Goal: Obtain resource: Download file/media

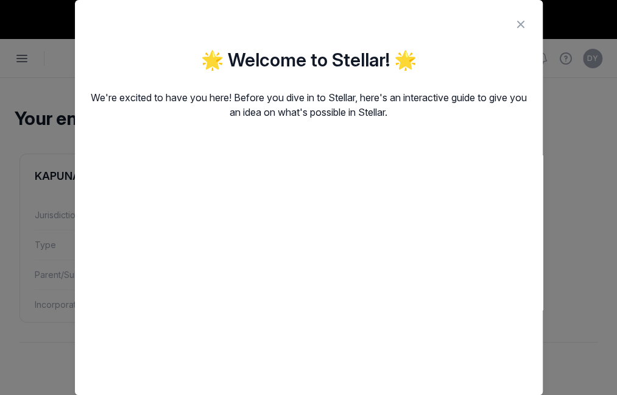
click at [516, 24] on icon at bounding box center [520, 24] width 15 height 19
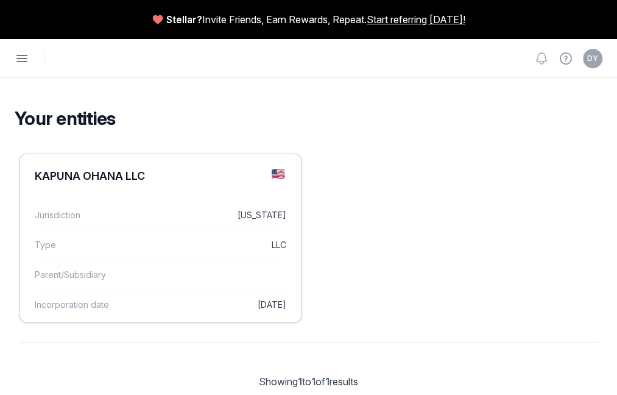
scroll to position [51, 0]
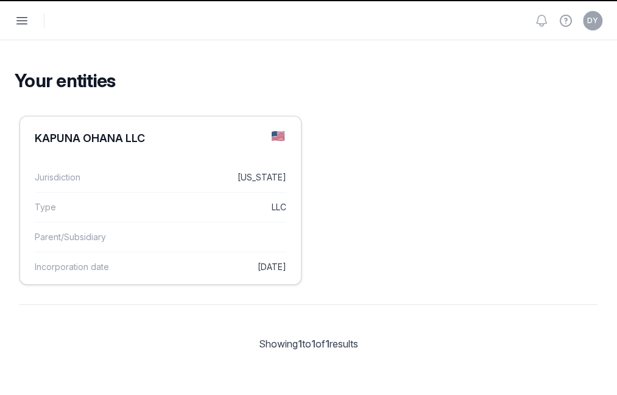
click at [286, 200] on dd "LLC" at bounding box center [213, 207] width 145 height 15
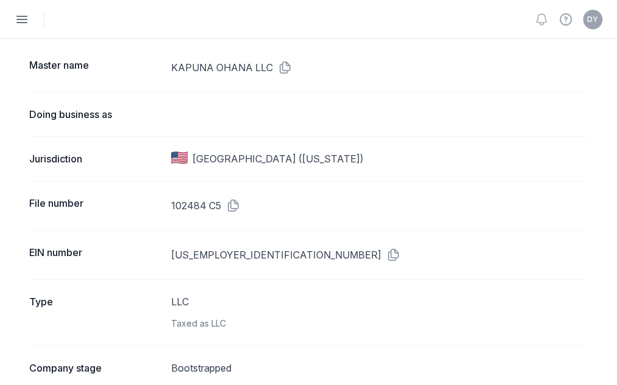
scroll to position [482, 0]
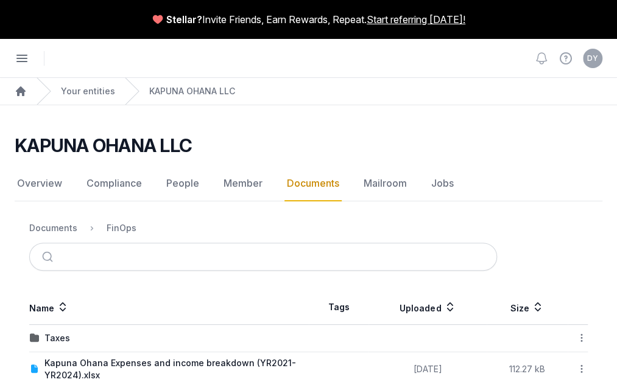
scroll to position [86, 0]
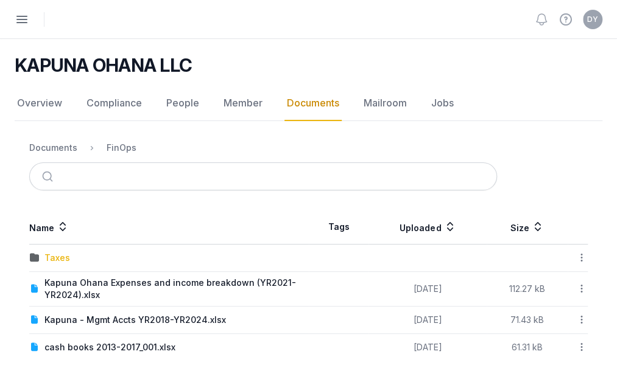
click at [70, 253] on div "Taxes" at bounding box center [57, 258] width 26 height 12
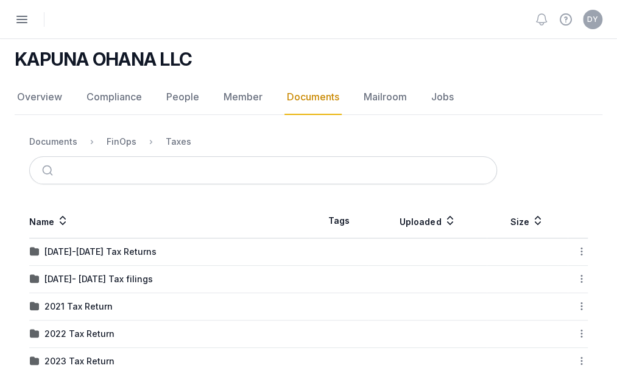
scroll to position [99, 0]
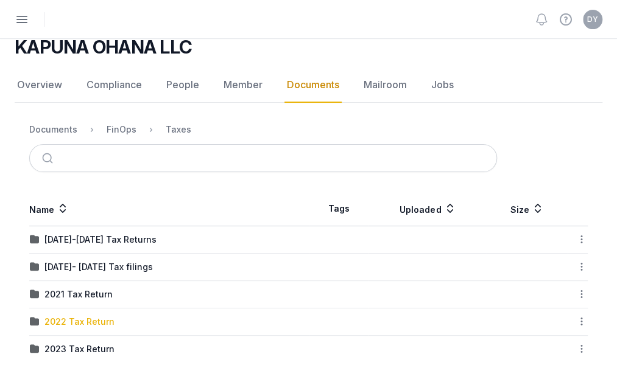
click at [114, 318] on div "2022 Tax Return" at bounding box center [79, 322] width 70 height 12
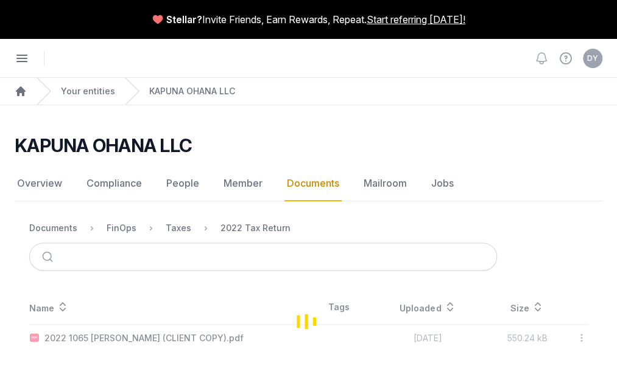
scroll to position [9, 0]
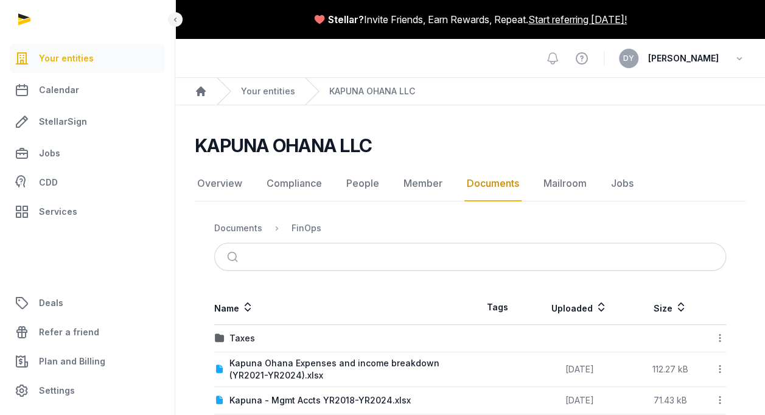
scroll to position [49, 0]
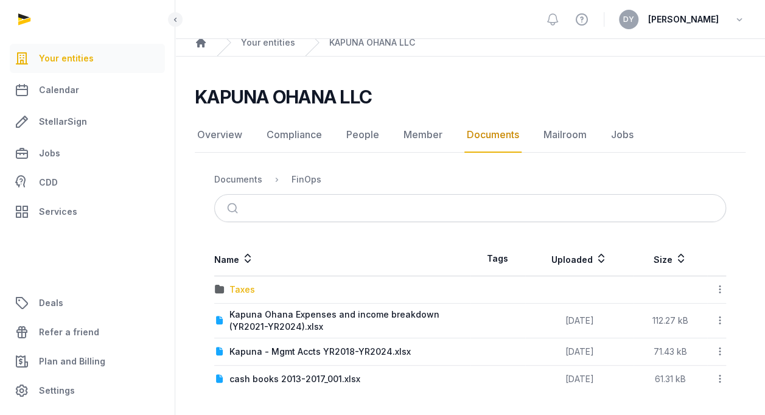
click at [239, 287] on div "Taxes" at bounding box center [243, 290] width 26 height 12
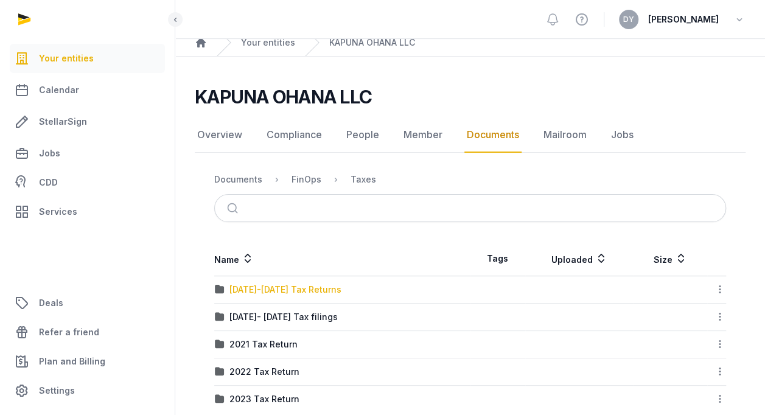
click at [270, 290] on div "[DATE]-[DATE] Tax Returns" at bounding box center [286, 290] width 112 height 12
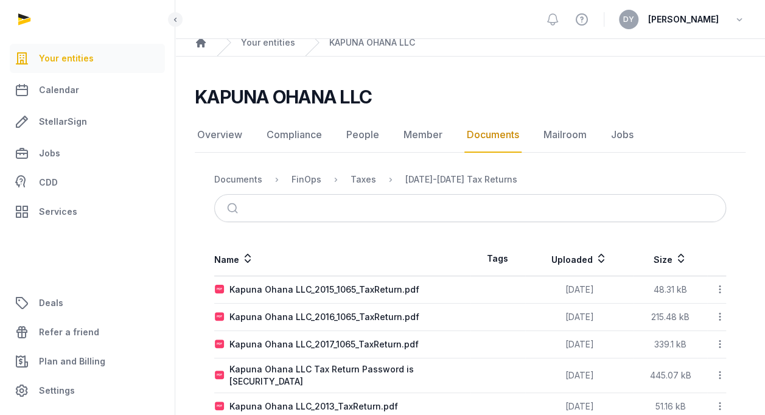
scroll to position [96, 0]
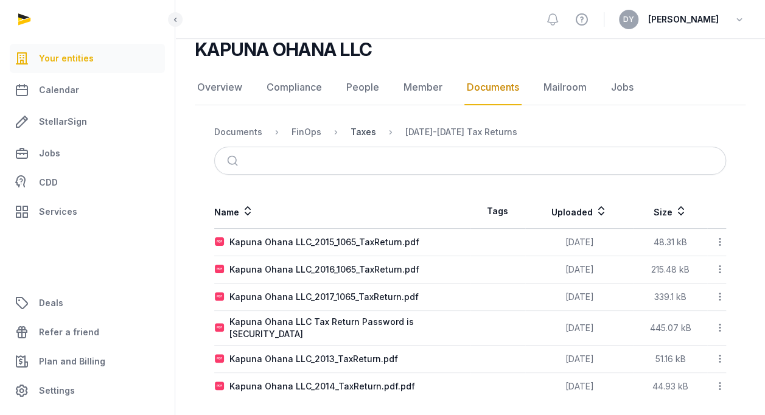
click at [351, 129] on div "Taxes" at bounding box center [364, 132] width 26 height 12
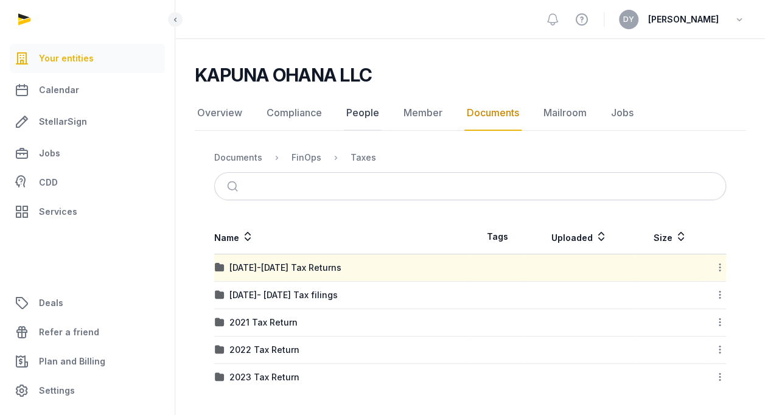
scroll to position [69, 0]
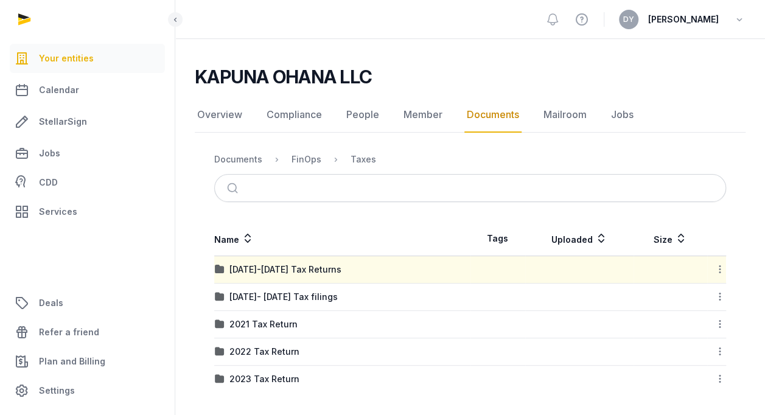
click at [271, 380] on div "2023 Tax Return" at bounding box center [265, 379] width 70 height 12
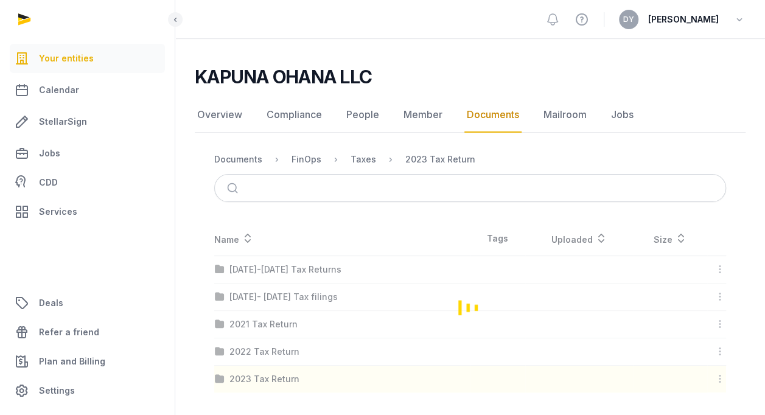
scroll to position [0, 0]
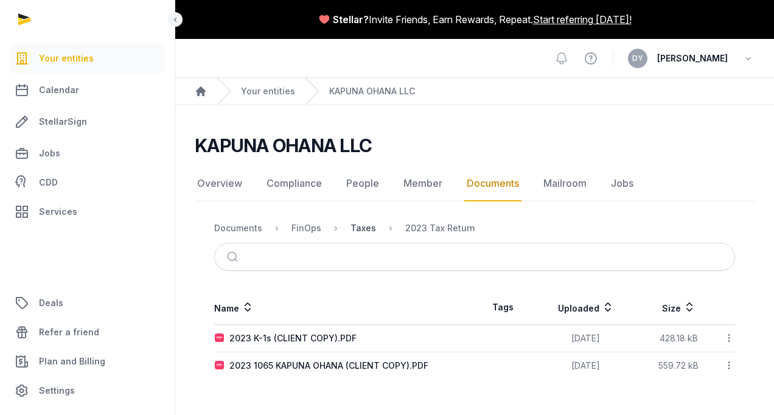
click at [358, 228] on div "Taxes" at bounding box center [364, 228] width 26 height 12
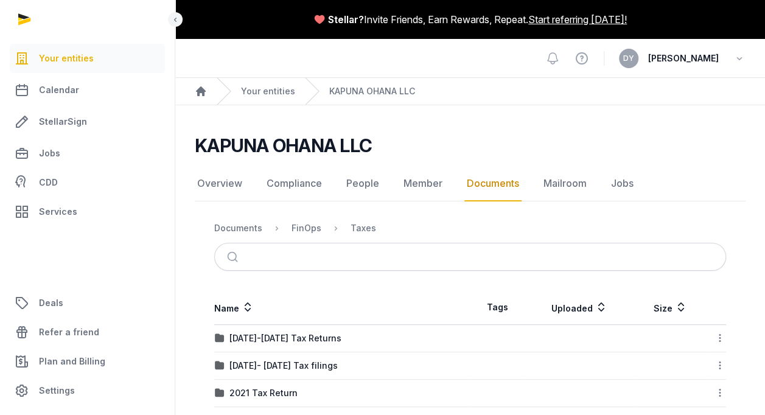
scroll to position [69, 0]
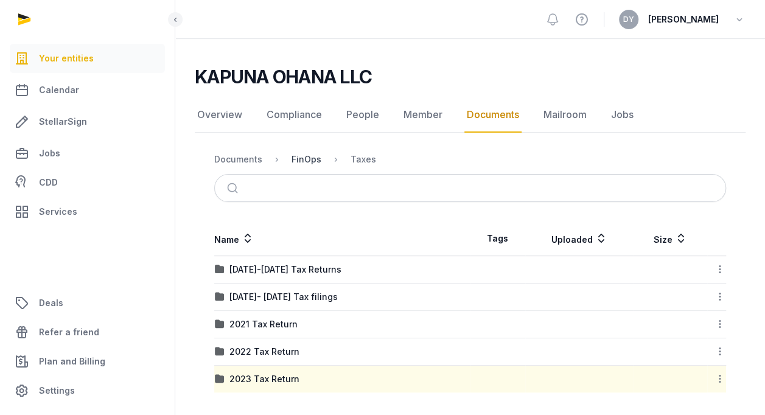
click at [305, 158] on div "FinOps" at bounding box center [307, 159] width 30 height 12
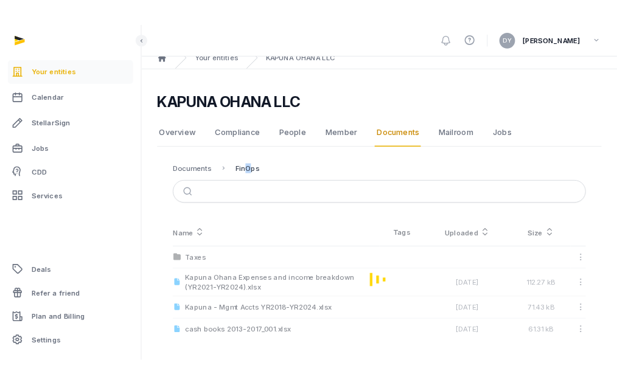
scroll to position [49, 0]
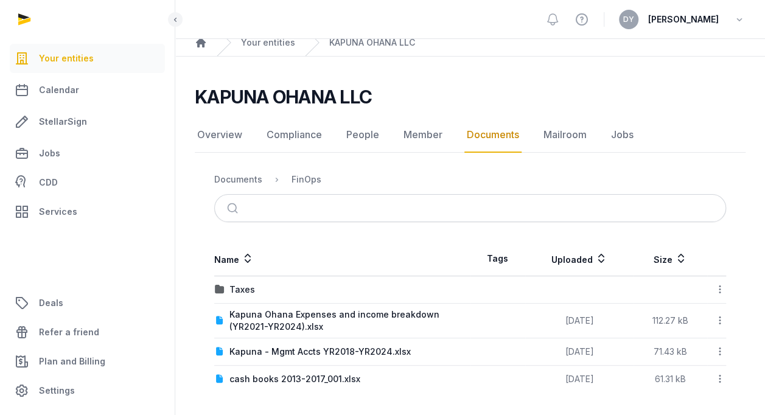
click at [723, 290] on icon at bounding box center [720, 289] width 11 height 13
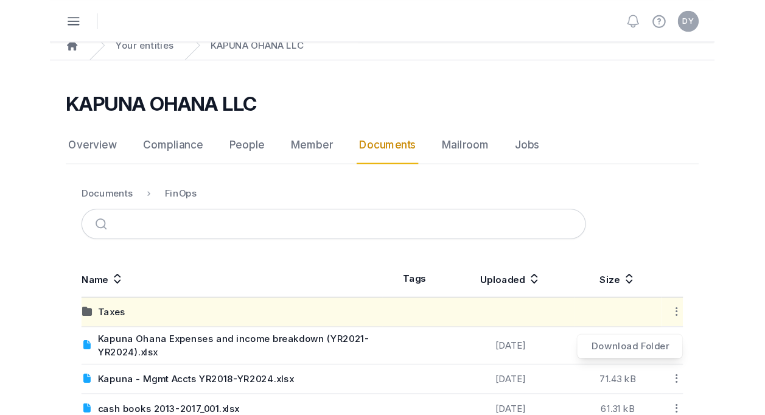
scroll to position [0, 0]
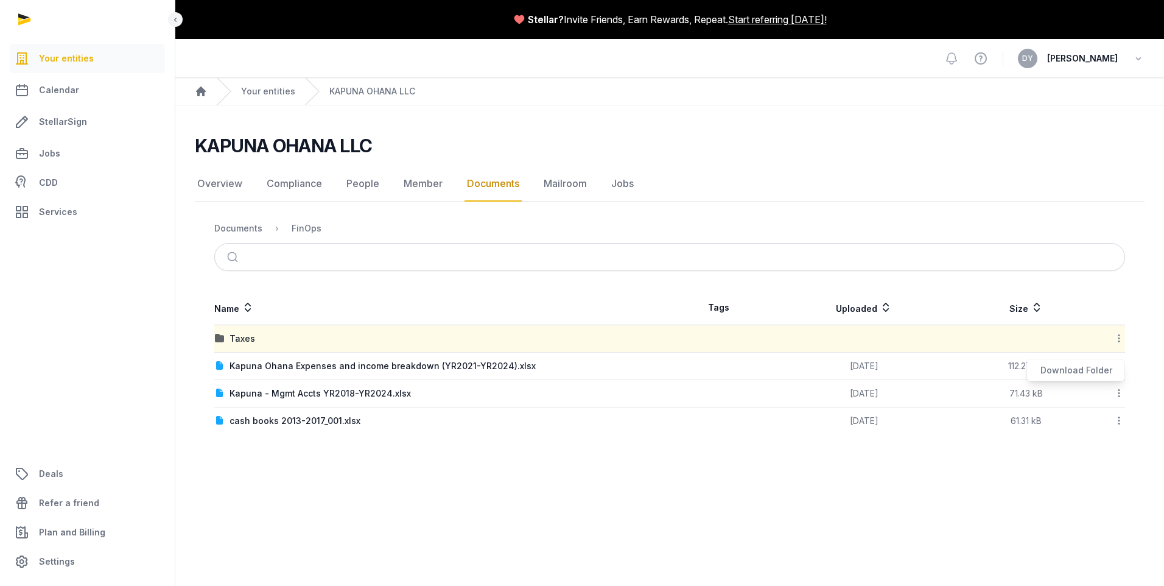
click at [774, 415] on icon at bounding box center [1119, 420] width 11 height 13
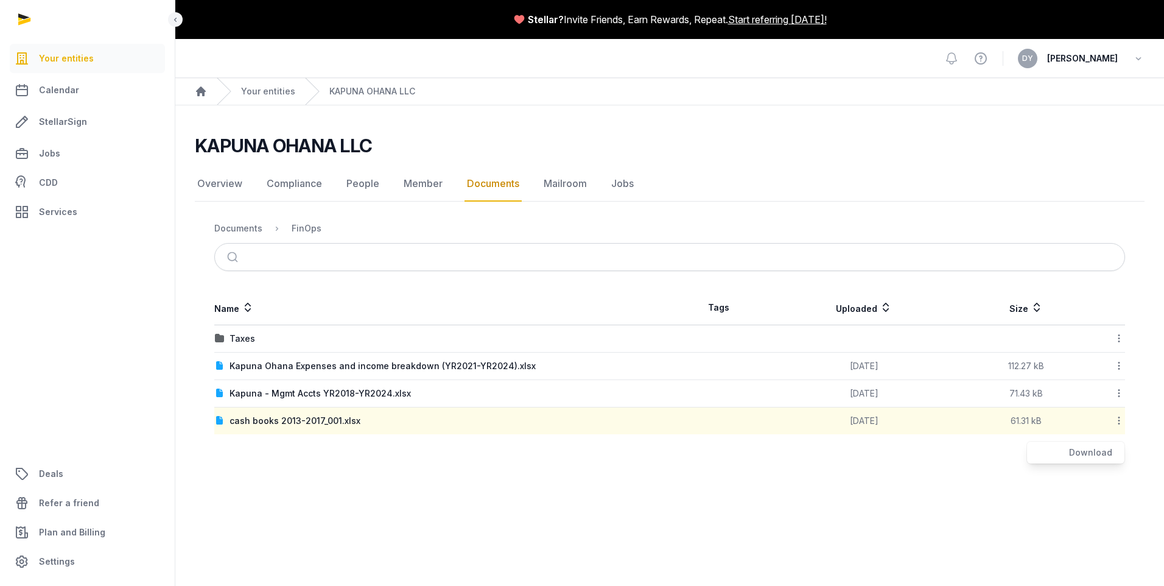
click at [774, 415] on icon at bounding box center [1119, 420] width 11 height 13
click at [245, 230] on div "Documents" at bounding box center [238, 228] width 48 height 12
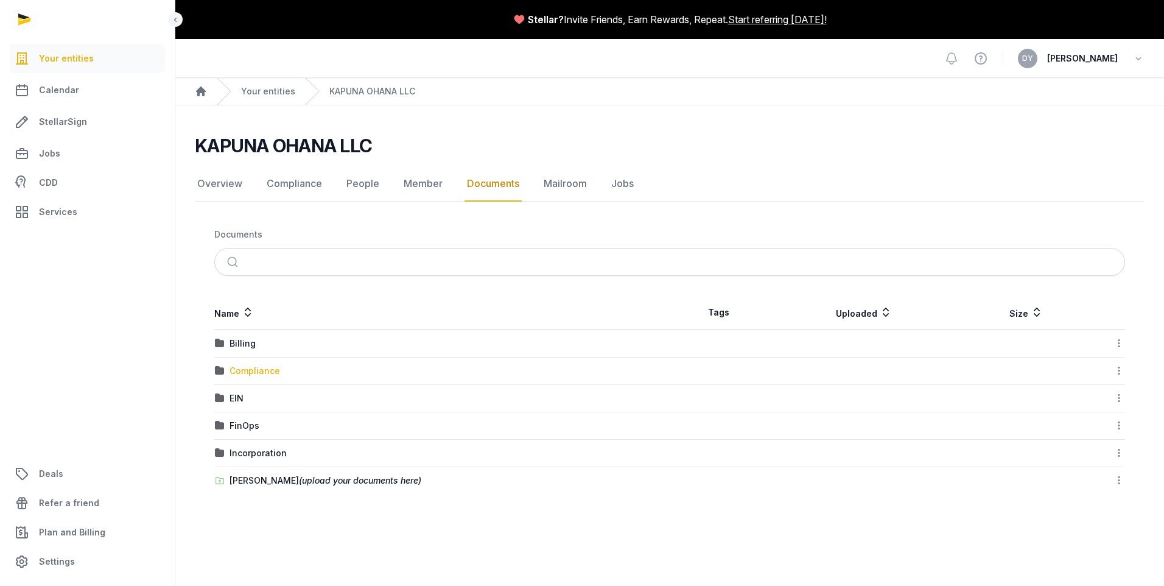
click at [261, 373] on div "Compliance" at bounding box center [255, 371] width 51 height 12
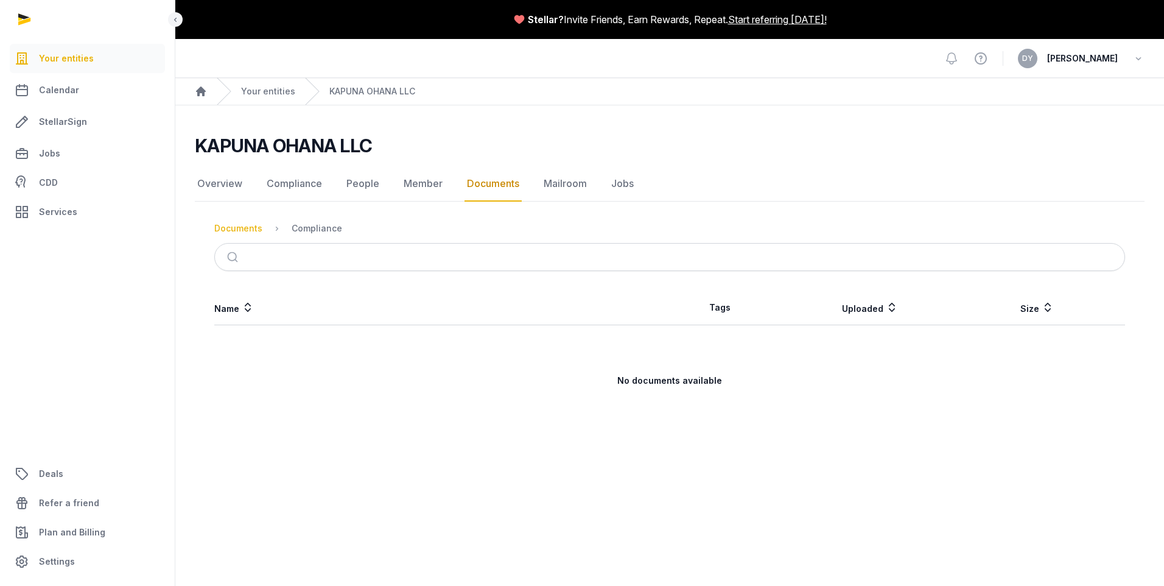
click at [243, 223] on div "Documents" at bounding box center [238, 228] width 48 height 12
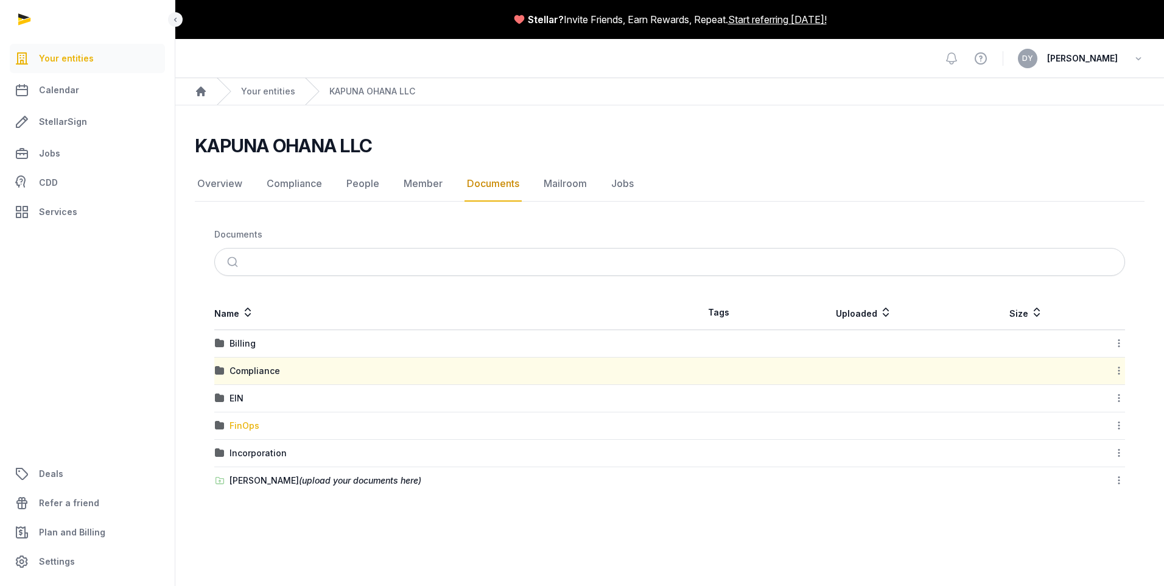
click at [236, 415] on div "FinOps" at bounding box center [245, 426] width 30 height 12
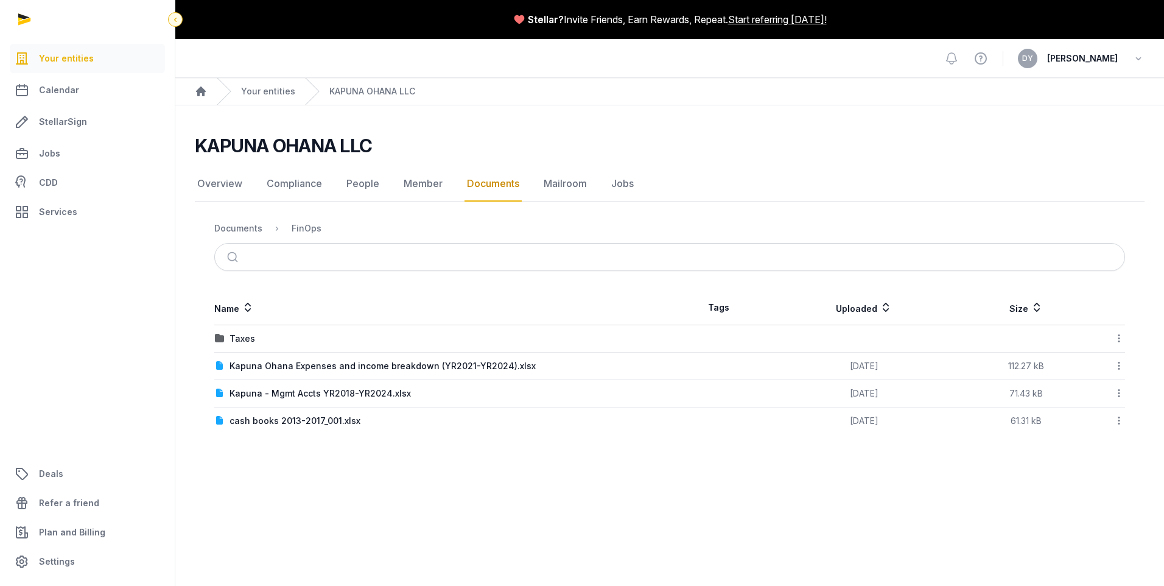
click at [175, 18] on icon at bounding box center [175, 19] width 10 height 15
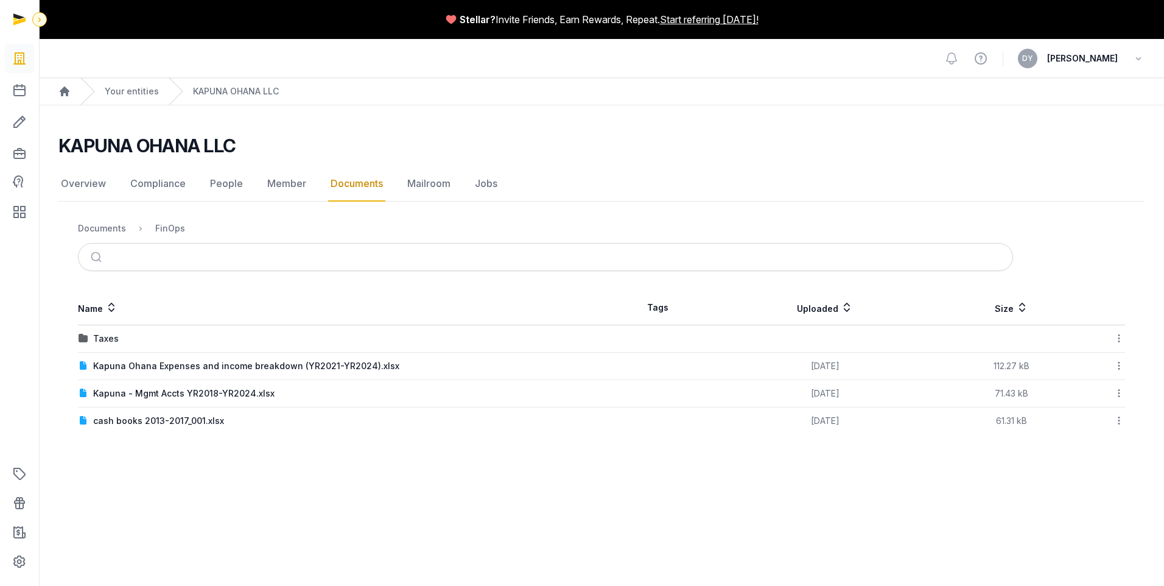
click at [45, 16] on div at bounding box center [39, 19] width 15 height 15
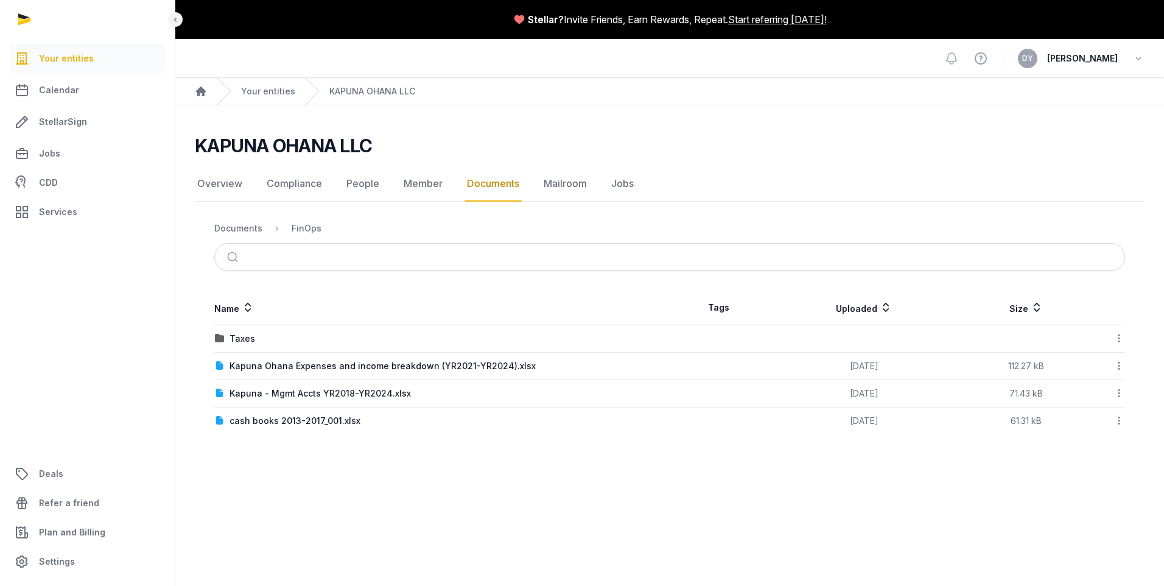
click at [774, 415] on icon at bounding box center [1119, 420] width 11 height 13
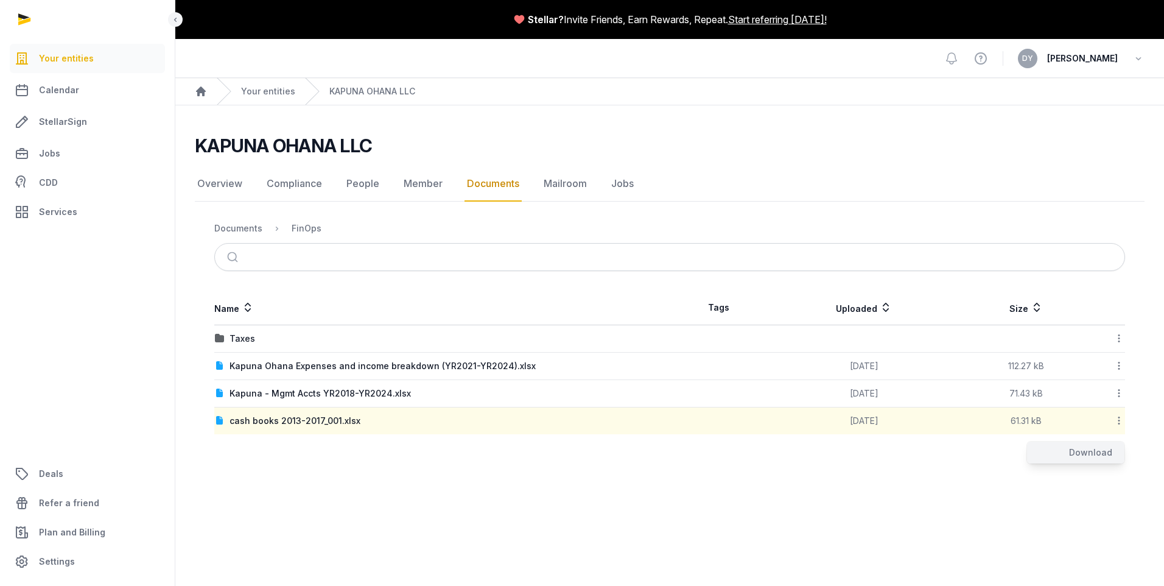
click at [774, 415] on div "Download" at bounding box center [1075, 452] width 97 height 22
click at [454, 415] on main "Stellar? Invite Friends, Earn Rewards, Repeat. Start referring today! Open side…" at bounding box center [582, 293] width 1164 height 586
click at [233, 332] on td "Taxes" at bounding box center [441, 338] width 455 height 27
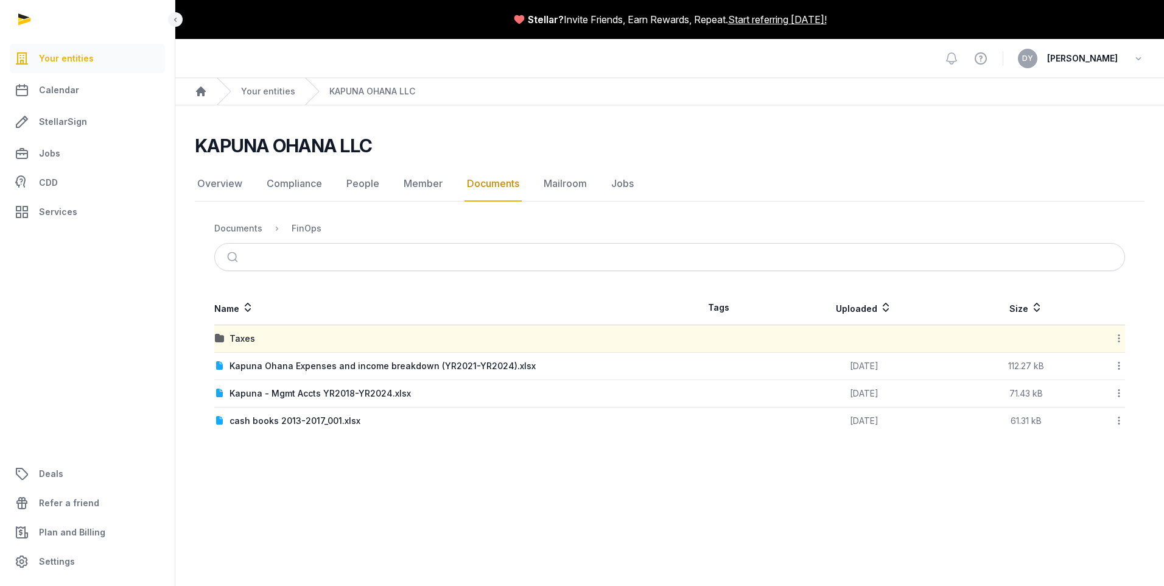
click at [774, 338] on icon at bounding box center [1119, 338] width 11 height 13
click at [774, 361] on div "Download Folder" at bounding box center [1075, 370] width 97 height 22
